Goal: Task Accomplishment & Management: Manage account settings

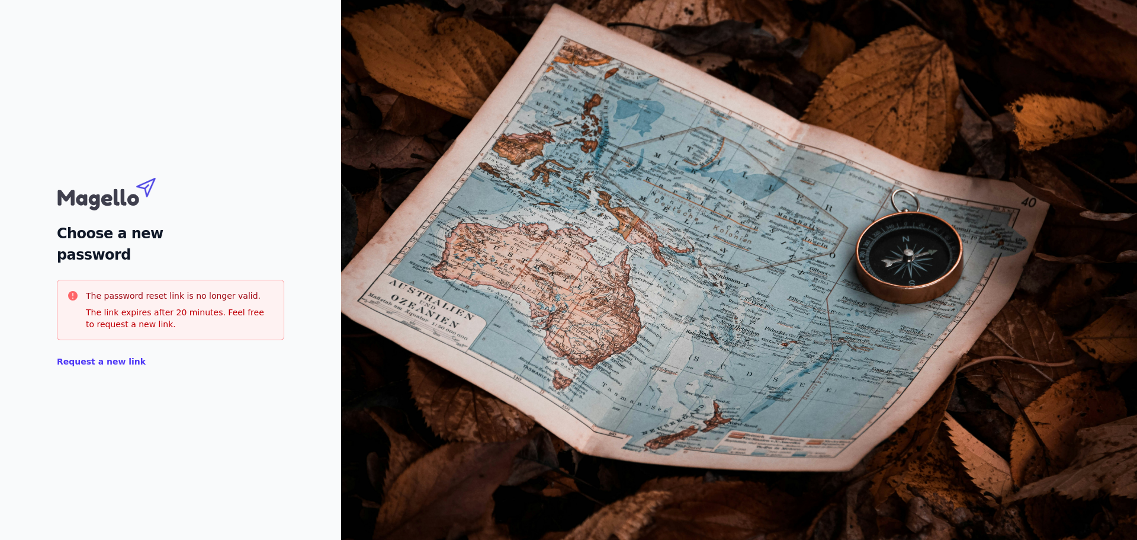
click at [104, 363] on font "Request a new link" at bounding box center [101, 361] width 89 height 9
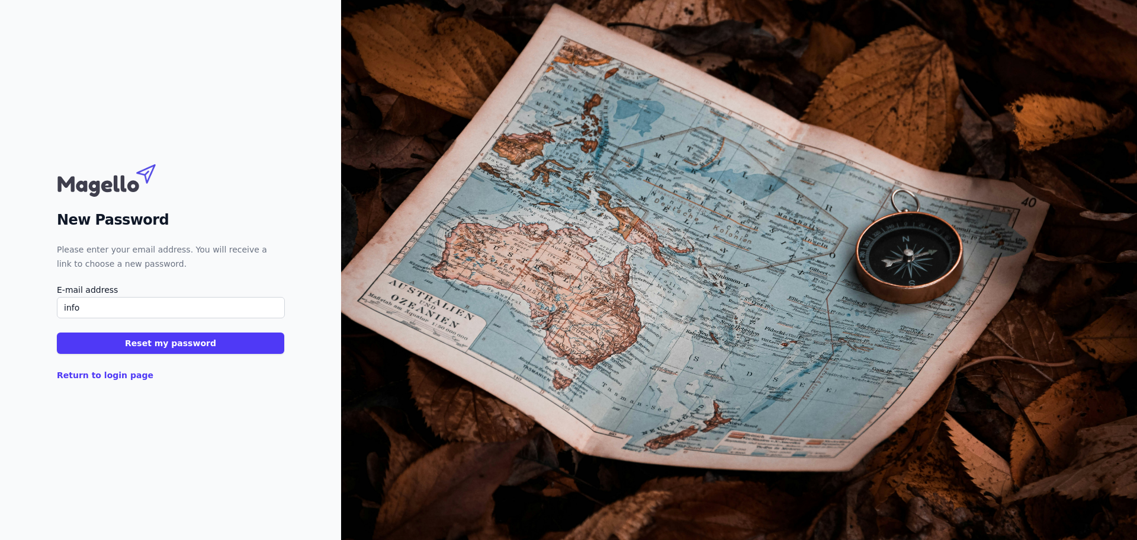
type input "[EMAIL_ADDRESS][DOMAIN_NAME]"
click at [170, 342] on font "Reset my password" at bounding box center [170, 342] width 91 height 9
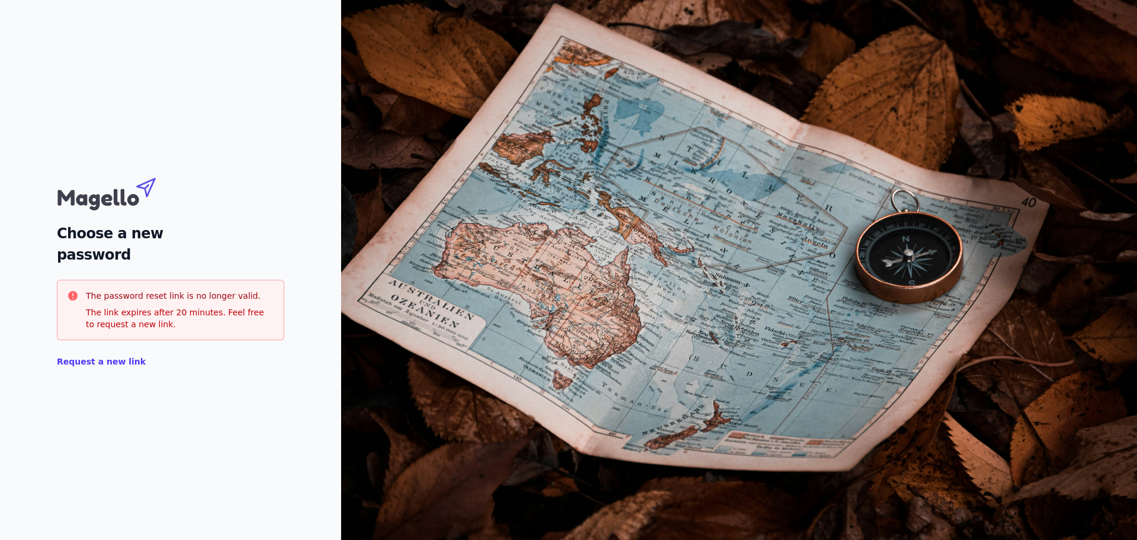
click at [109, 359] on font "Request a new link" at bounding box center [101, 361] width 89 height 9
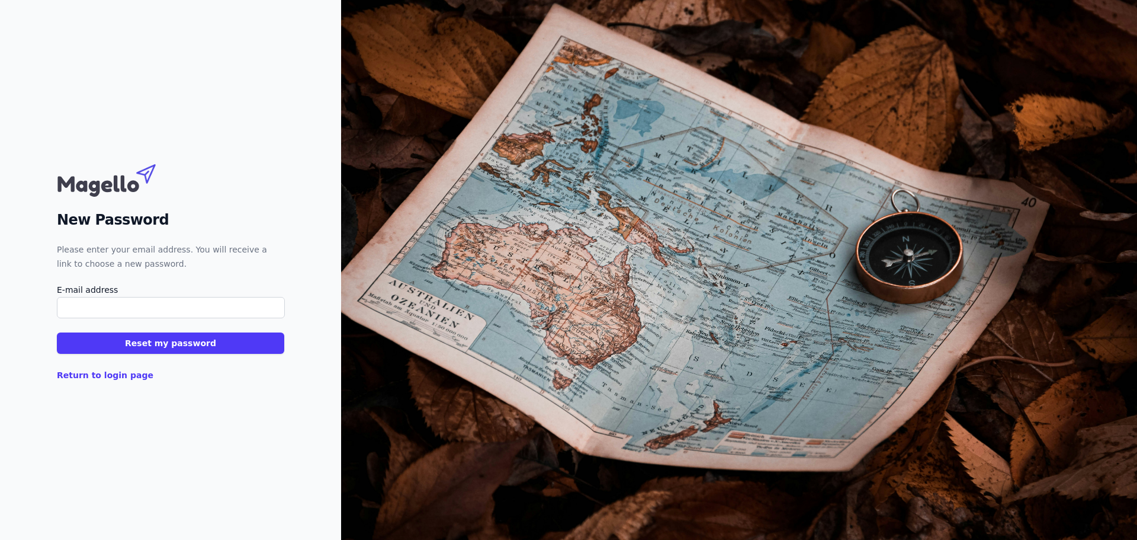
click at [139, 307] on input "E-mail address" at bounding box center [171, 307] width 228 height 21
type input "dritan@optimapartners.be"
click at [169, 342] on font "Reset my password" at bounding box center [170, 342] width 91 height 9
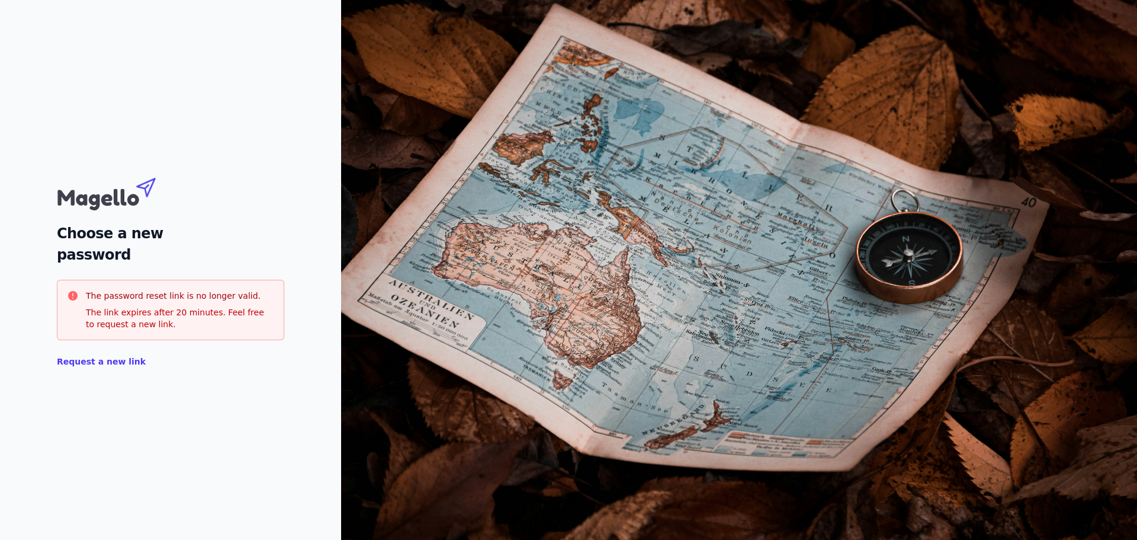
click at [95, 362] on font "Request a new link" at bounding box center [101, 361] width 89 height 9
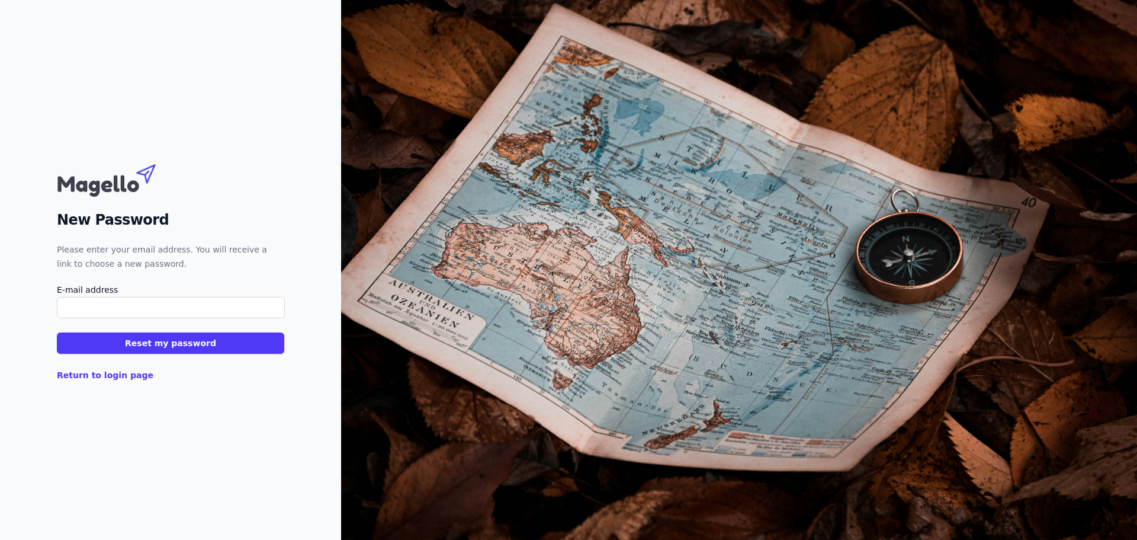
click at [110, 315] on input "E-mail address" at bounding box center [171, 307] width 228 height 21
type input "[EMAIL_ADDRESS][DOMAIN_NAME]"
click at [168, 345] on font "Reset my password" at bounding box center [170, 342] width 91 height 9
